Goal: Navigation & Orientation: Find specific page/section

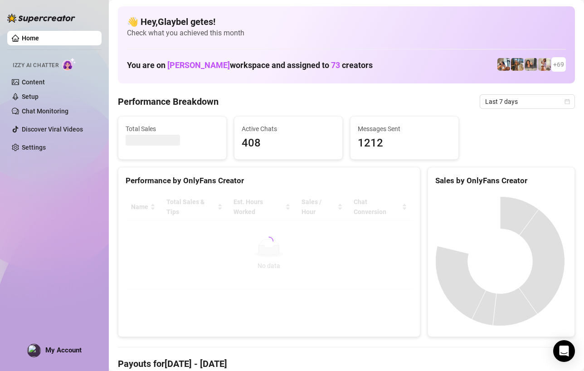
click at [76, 65] on img at bounding box center [69, 64] width 14 height 13
click at [26, 145] on link "Settings" at bounding box center [34, 147] width 24 height 7
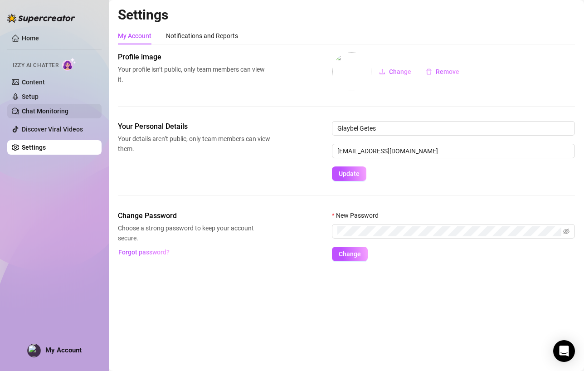
click at [29, 113] on link "Chat Monitoring" at bounding box center [45, 111] width 47 height 7
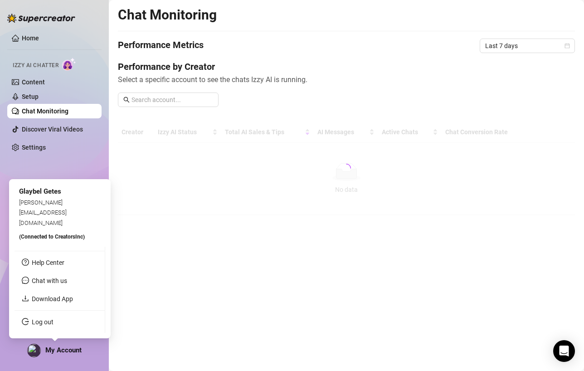
click at [61, 350] on span "My Account" at bounding box center [63, 350] width 36 height 8
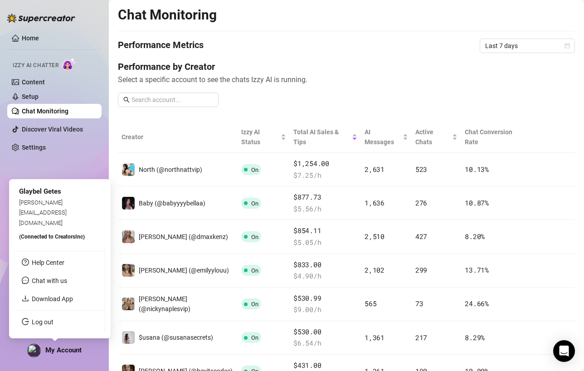
click at [46, 350] on span "My Account" at bounding box center [63, 350] width 36 height 8
click at [48, 222] on span "jackson@creatorsinc.com" at bounding box center [43, 212] width 48 height 27
click at [31, 352] on img at bounding box center [34, 350] width 13 height 13
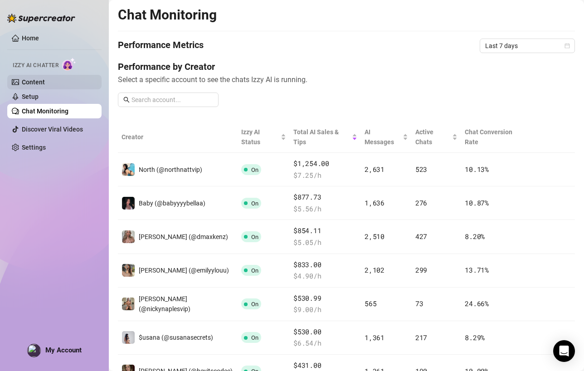
click at [45, 83] on link "Content" at bounding box center [33, 81] width 23 height 7
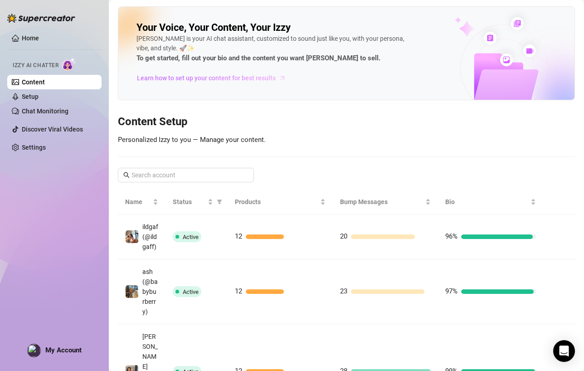
click at [274, 77] on span "Learn how to set up your content for best results" at bounding box center [206, 78] width 139 height 10
click at [39, 100] on link "Setup" at bounding box center [30, 96] width 17 height 7
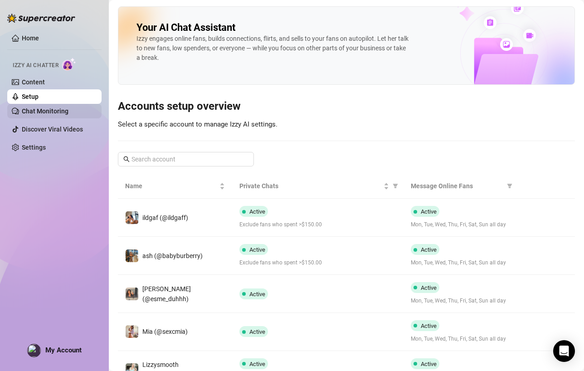
click at [61, 114] on link "Chat Monitoring" at bounding box center [45, 111] width 47 height 7
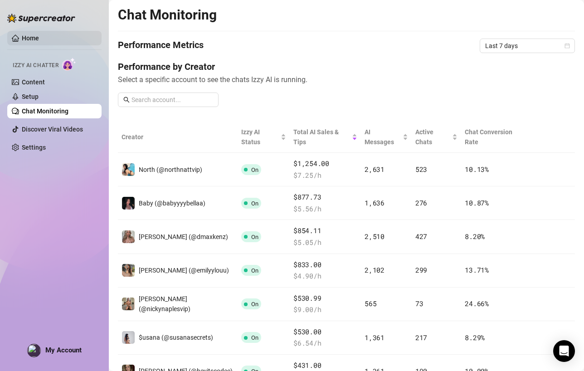
click at [39, 38] on link "Home" at bounding box center [30, 37] width 17 height 7
